Goal: Task Accomplishment & Management: Complete application form

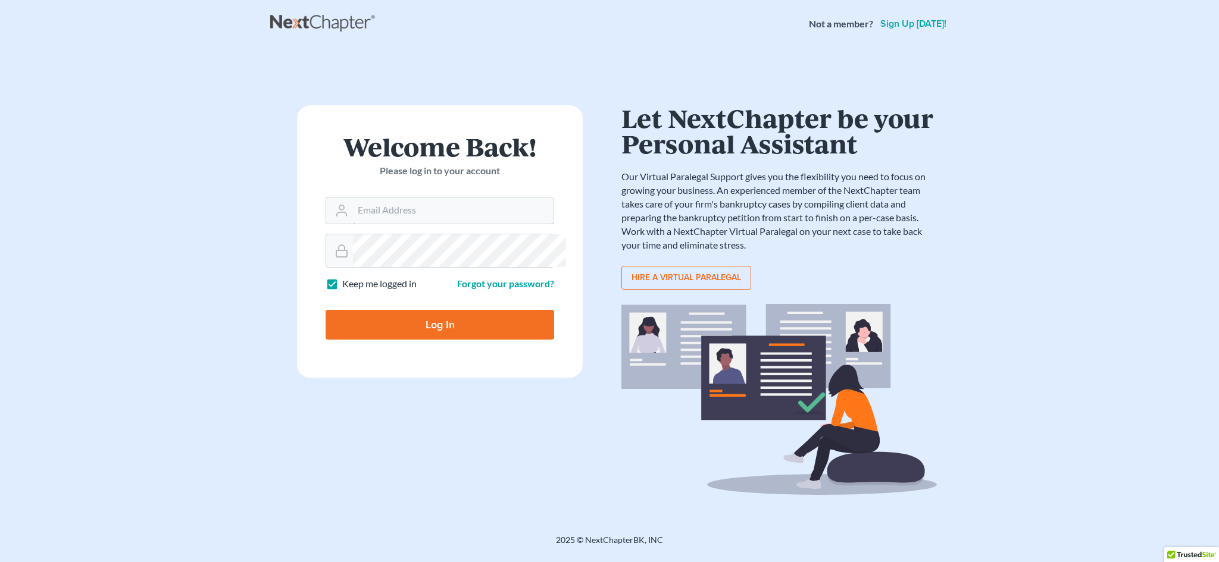
type input "bill@ohbksource.com"
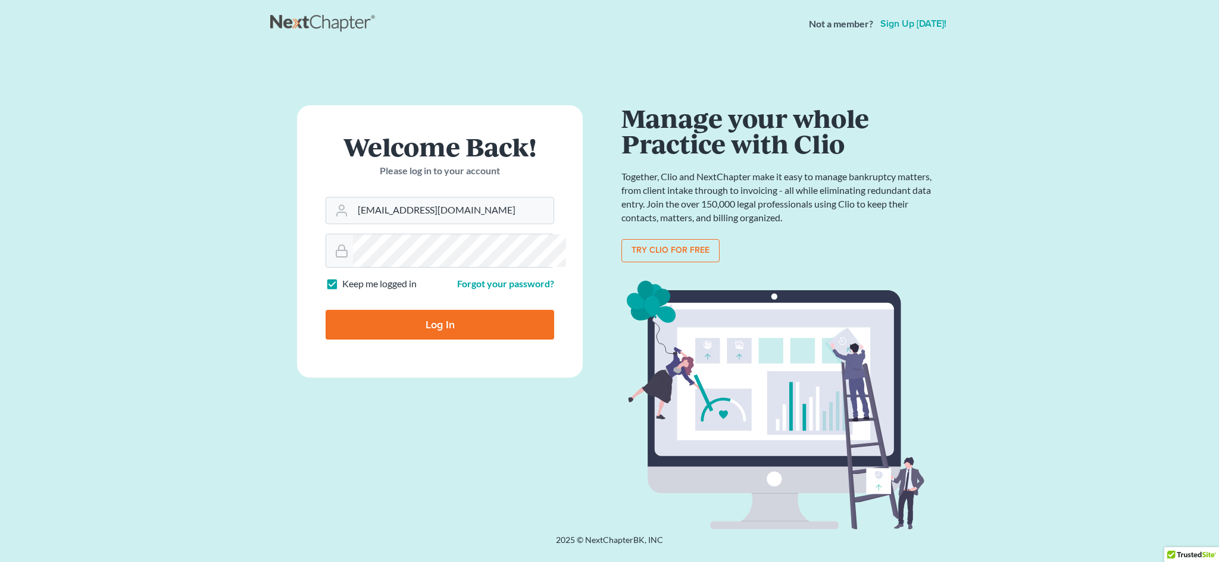
click at [432, 340] on input "Log In" at bounding box center [440, 325] width 229 height 30
type input "Thinking..."
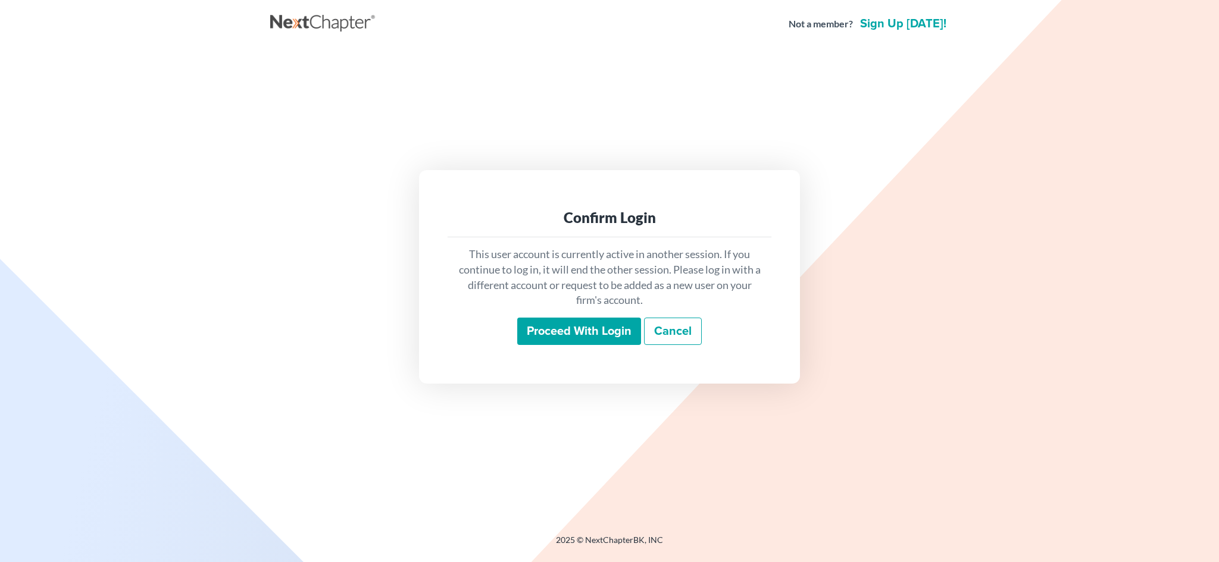
click at [581, 342] on input "Proceed with login" at bounding box center [579, 331] width 124 height 27
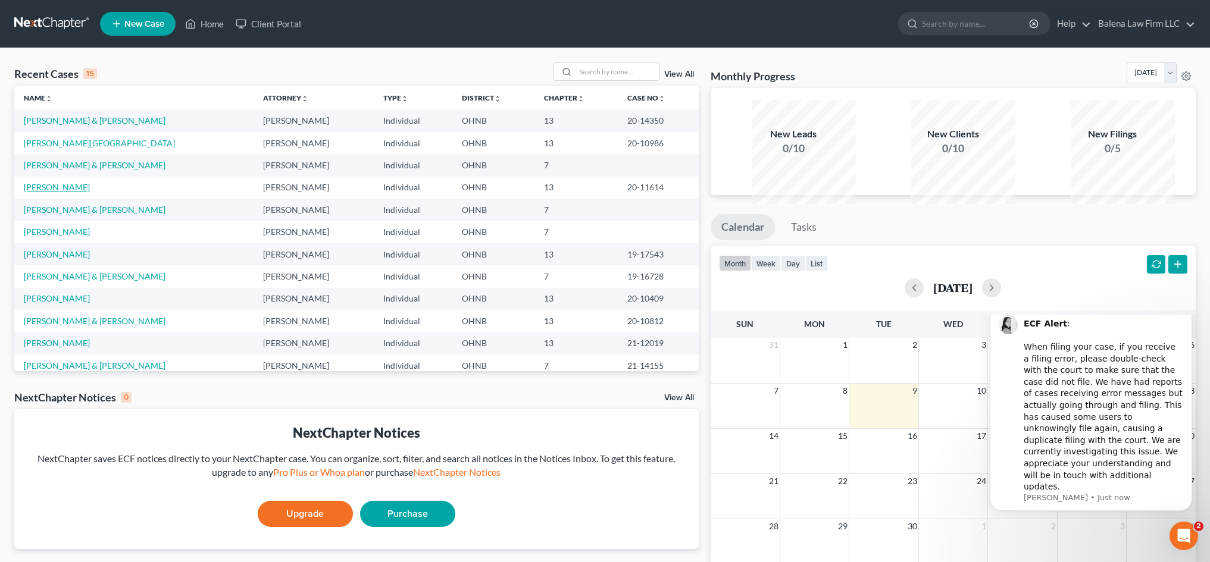
click at [81, 192] on link "Travis, Robert" at bounding box center [57, 187] width 66 height 10
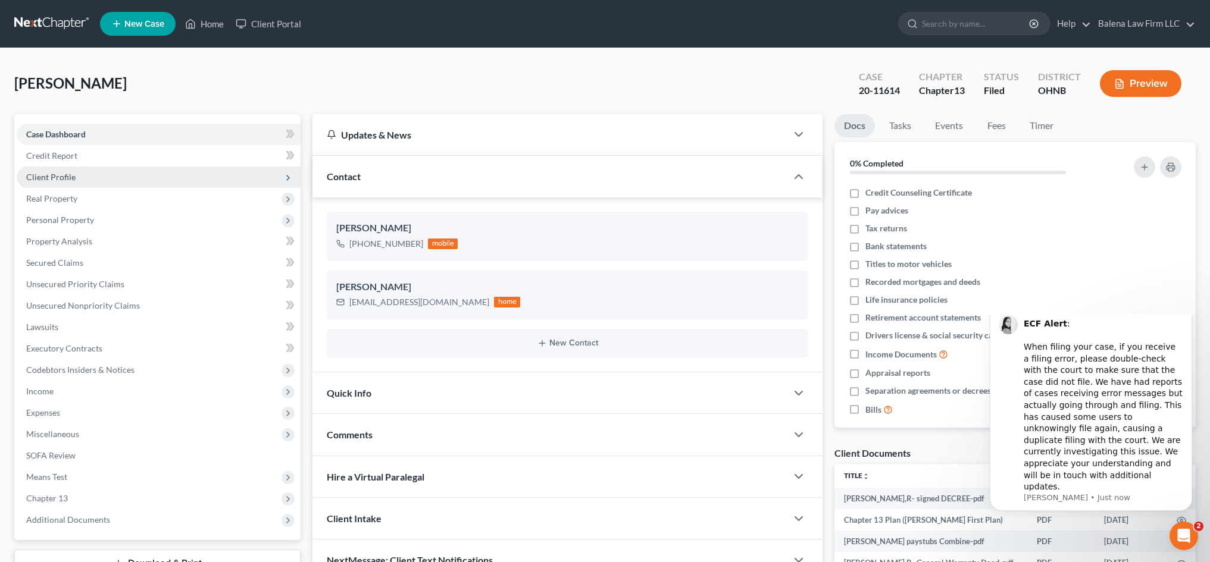
click at [211, 188] on span "Client Profile" at bounding box center [159, 177] width 284 height 21
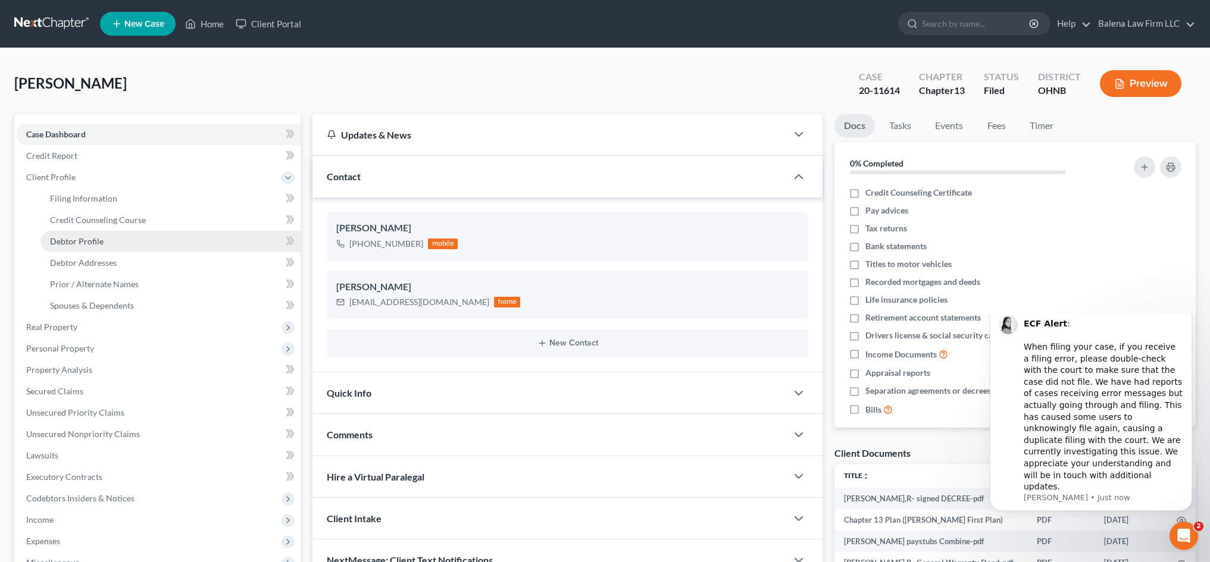
click at [97, 246] on span "Debtor Profile" at bounding box center [77, 241] width 54 height 10
select select "3"
select select "1"
